Goal: Task Accomplishment & Management: Use online tool/utility

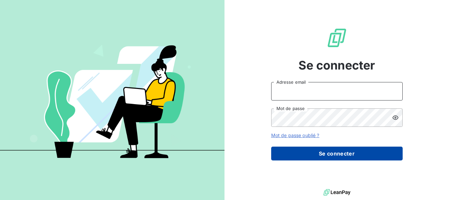
type input "maxime@yara-connect.com"
click at [323, 156] on button "Se connecter" at bounding box center [336, 153] width 131 height 14
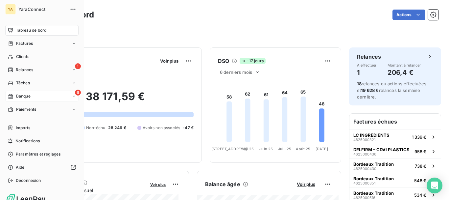
click at [23, 97] on span "Banque" at bounding box center [23, 96] width 14 height 6
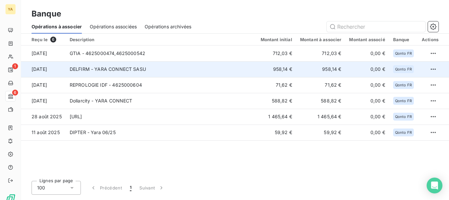
click at [169, 66] on td "DELFIRM - YARA CONNECT SASU" at bounding box center [161, 69] width 191 height 16
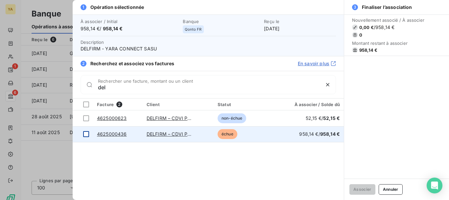
type input "del"
click at [85, 134] on div at bounding box center [86, 134] width 6 height 6
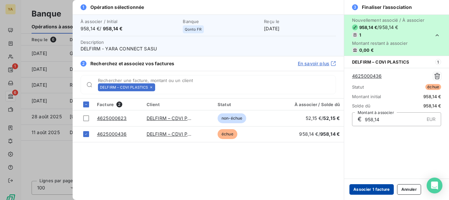
click at [385, 191] on button "Associer 1 facture" at bounding box center [371, 189] width 44 height 11
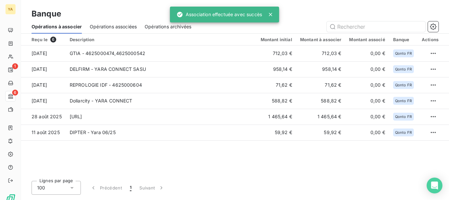
click at [385, 191] on div "Lignes par page 100 Précédent 1 Suivant" at bounding box center [235, 187] width 407 height 14
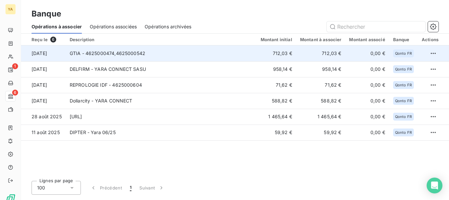
click at [126, 53] on td "GTIA - 4625000474,4625000542" at bounding box center [161, 53] width 191 height 16
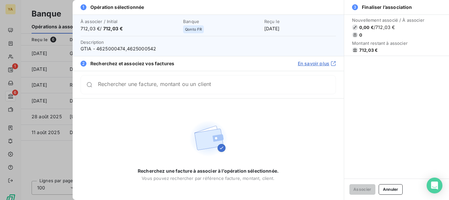
click at [136, 82] on div "Rechercher une facture, montant ou un client" at bounding box center [217, 84] width 238 height 7
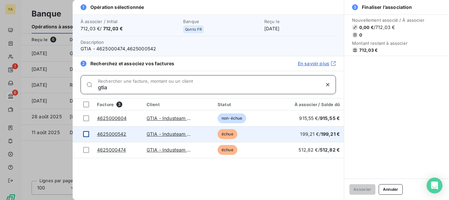
type input "gtia"
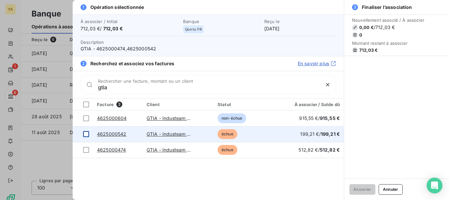
click at [86, 132] on div at bounding box center [86, 134] width 6 height 6
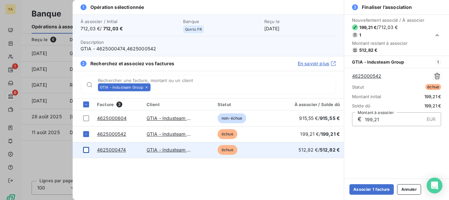
click at [86, 148] on div at bounding box center [86, 150] width 6 height 6
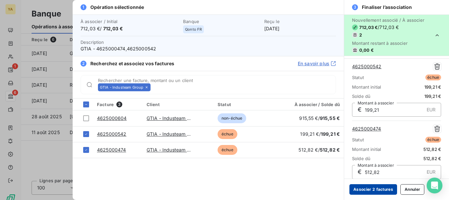
click at [380, 192] on button "Associer 2 factures" at bounding box center [373, 189] width 48 height 11
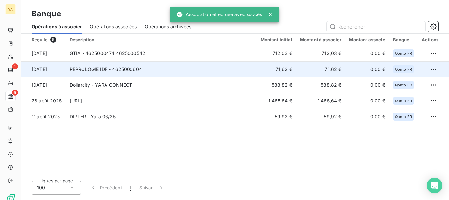
click at [122, 68] on td "REPROLOGIE IDF - 4625000604" at bounding box center [161, 69] width 191 height 16
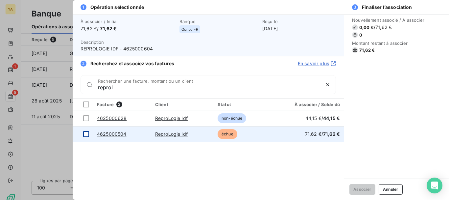
type input "reprol"
click at [86, 133] on div at bounding box center [86, 134] width 6 height 6
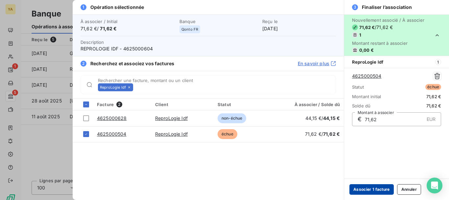
click at [379, 189] on button "Associer 1 facture" at bounding box center [371, 189] width 44 height 11
